Goal: Find specific page/section: Find specific page/section

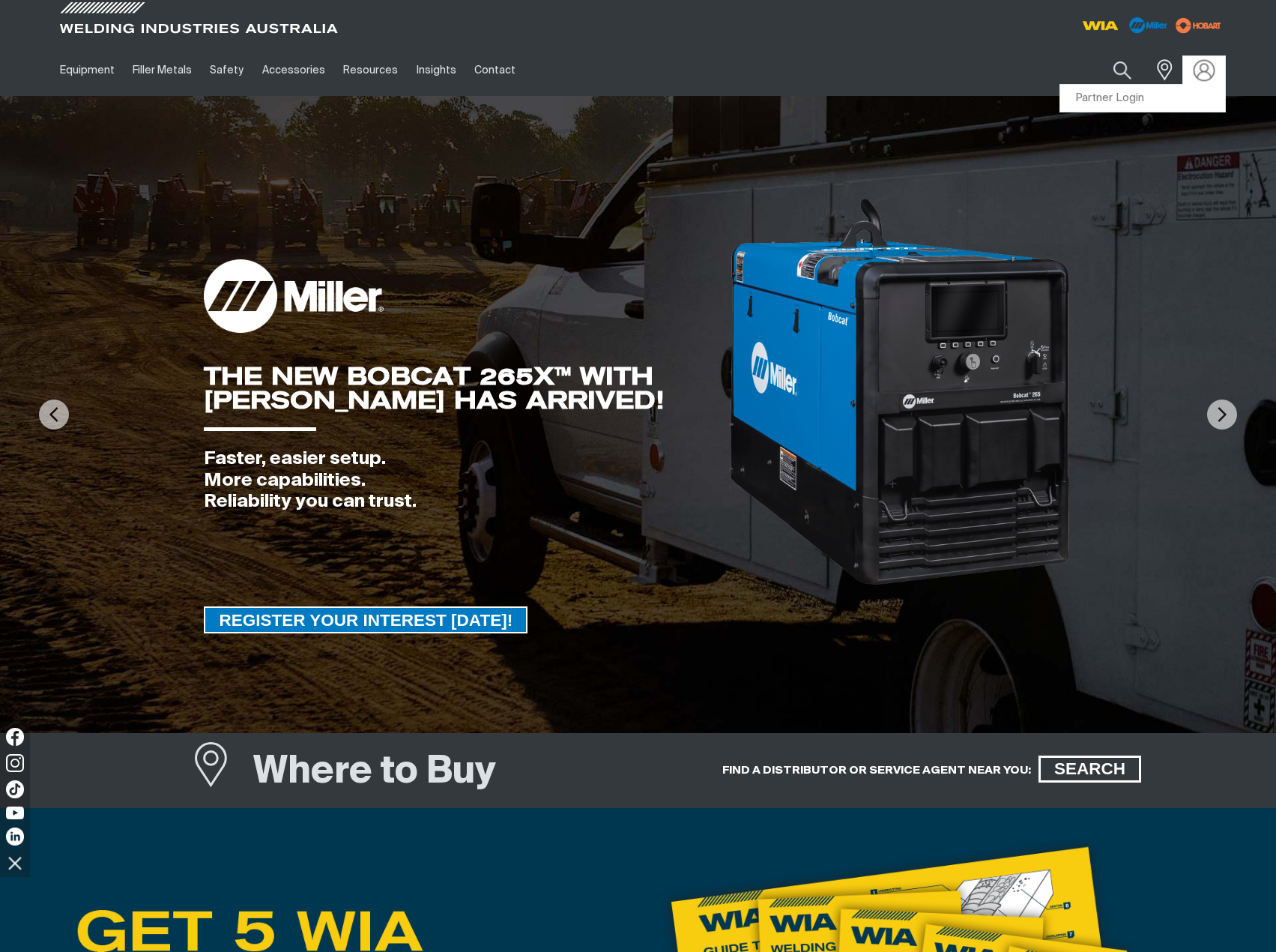
click at [1205, 65] on img at bounding box center [1203, 70] width 21 height 21
click at [1084, 99] on link "Partner Login" at bounding box center [1142, 98] width 165 height 28
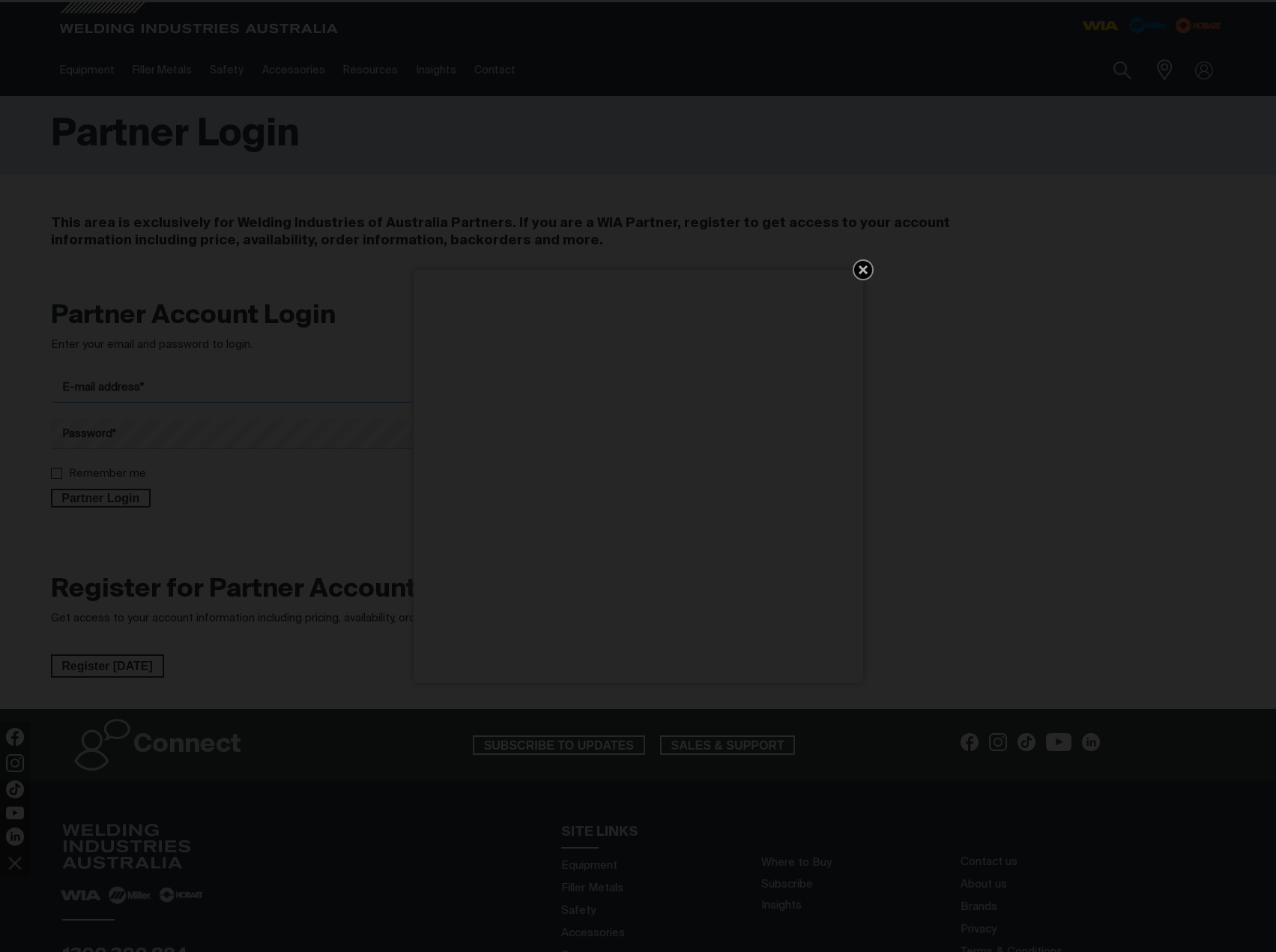
type input "[PERSON_NAME][EMAIL_ADDRESS][DOMAIN_NAME]"
click at [868, 268] on icon "Get 5 WIA Welding Guides Free!" at bounding box center [863, 270] width 18 height 18
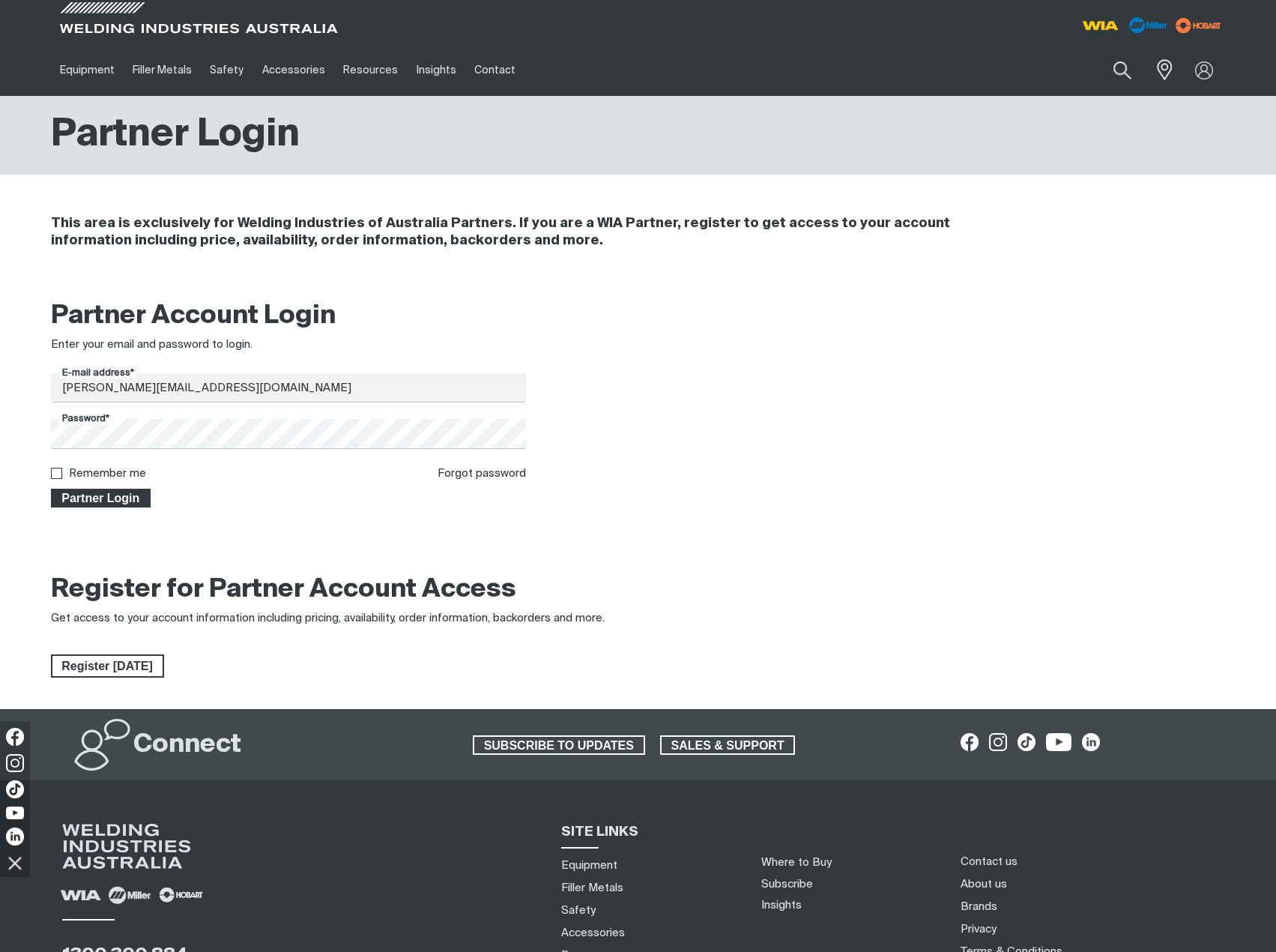
click at [103, 495] on span "Partner Login" at bounding box center [100, 498] width 97 height 20
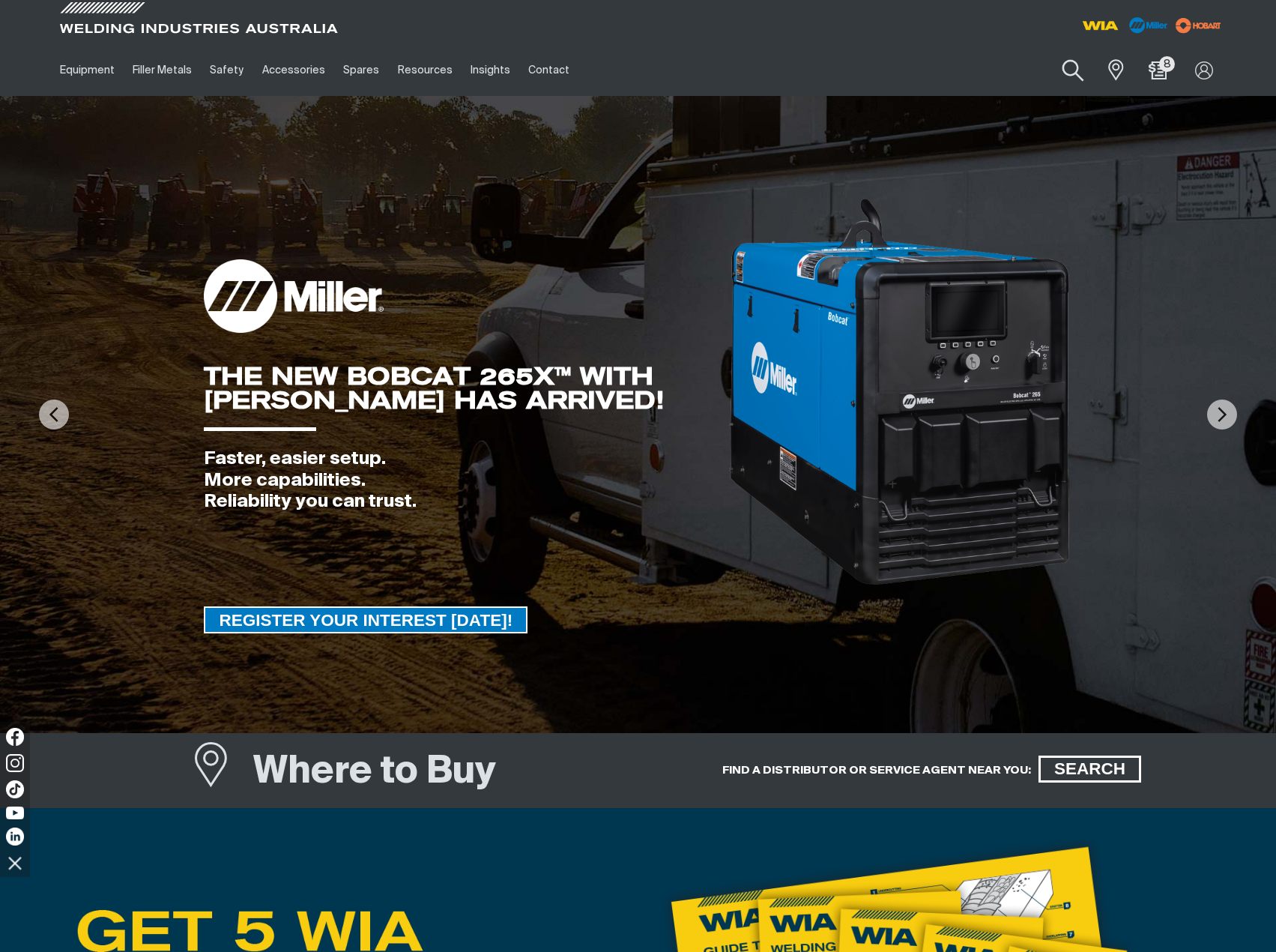
click at [1073, 62] on button "Search products" at bounding box center [1073, 71] width 61 height 43
click at [897, 65] on input "Search" at bounding box center [983, 70] width 231 height 34
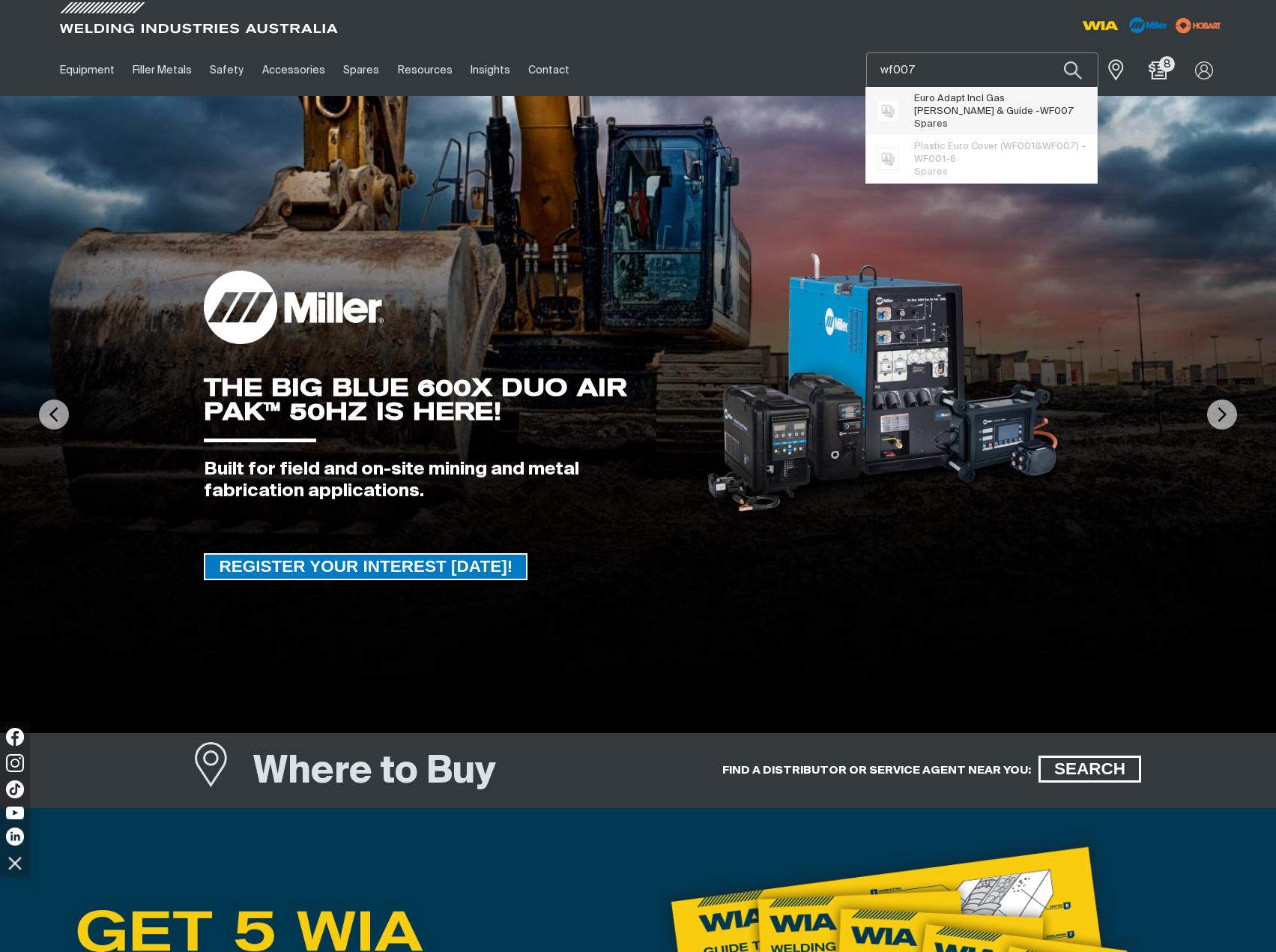
type input "wf007"
click at [1040, 112] on span "WF007" at bounding box center [1057, 111] width 34 height 9
